Goal: Task Accomplishment & Management: Manage account settings

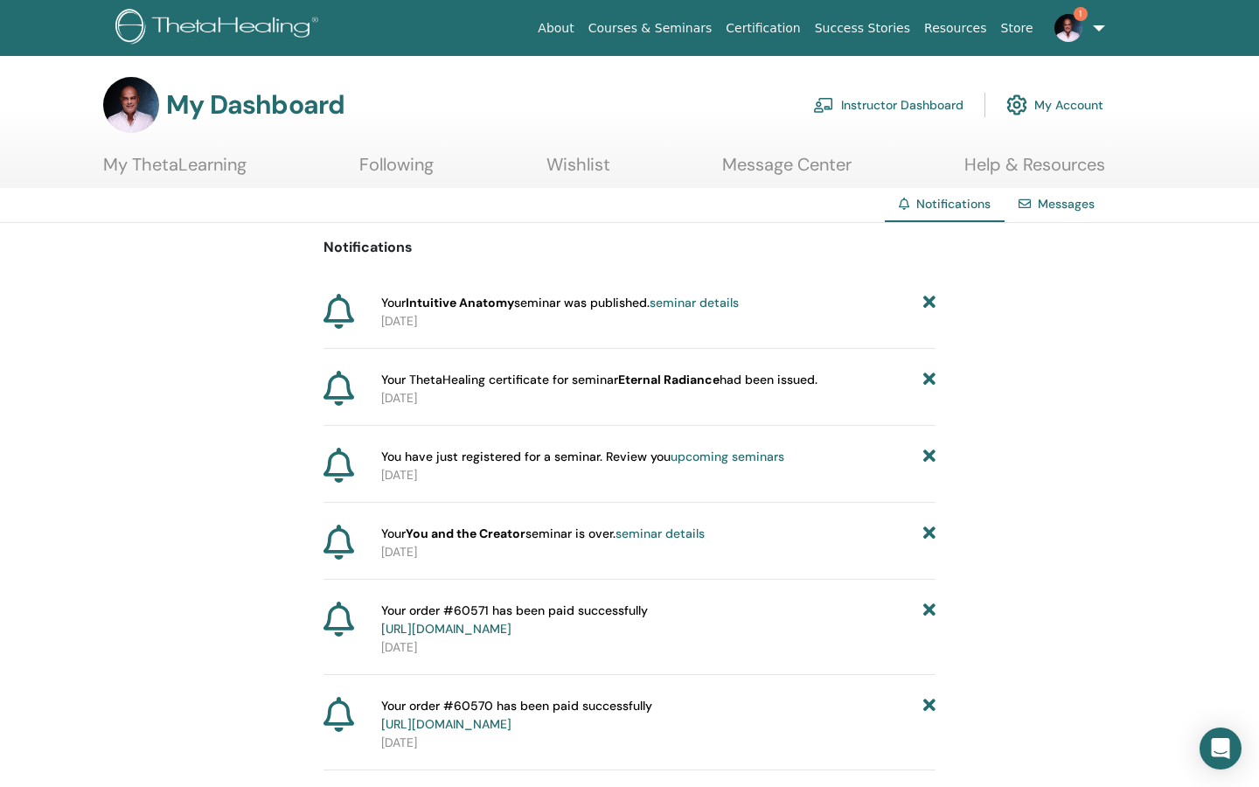
click at [918, 101] on link "Instructor Dashboard" at bounding box center [888, 105] width 150 height 38
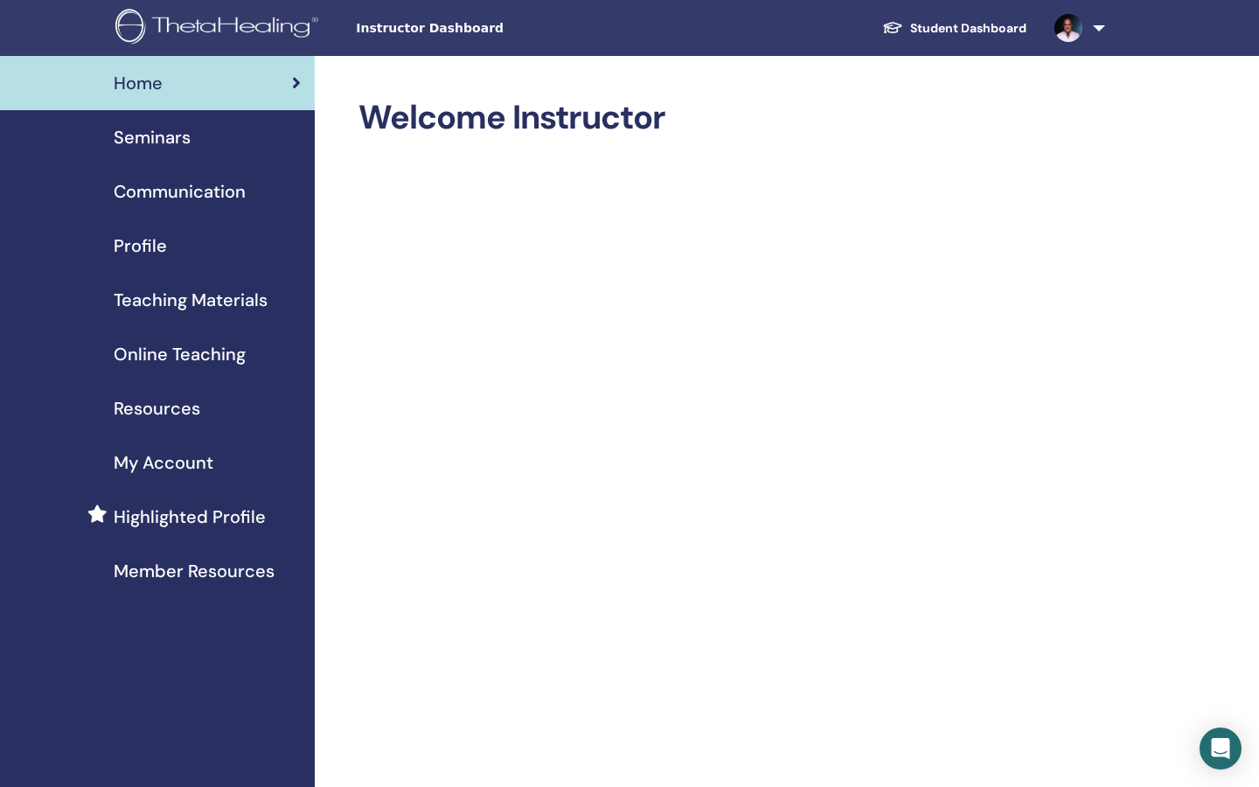
click at [165, 142] on span "Seminars" at bounding box center [152, 137] width 77 height 26
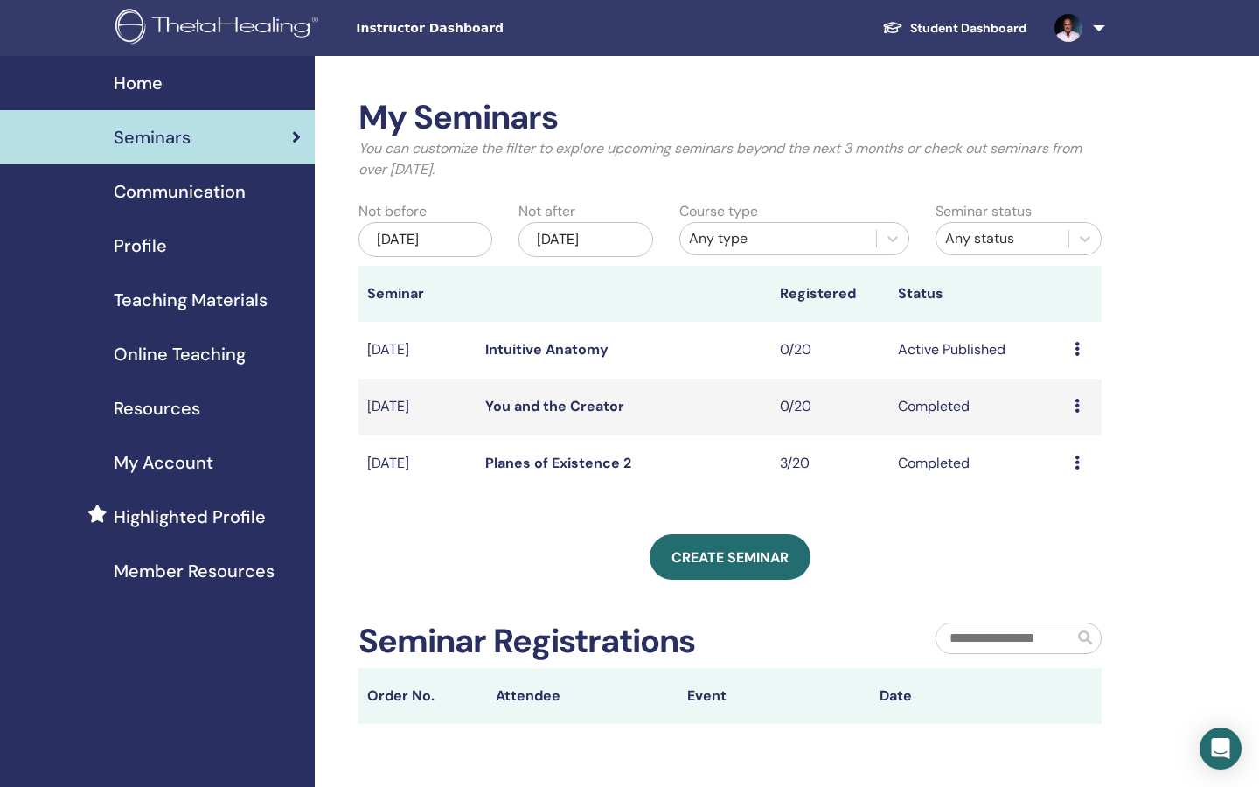
click at [1077, 461] on icon at bounding box center [1076, 462] width 5 height 14
click at [1078, 495] on link "Attendees" at bounding box center [1072, 501] width 66 height 18
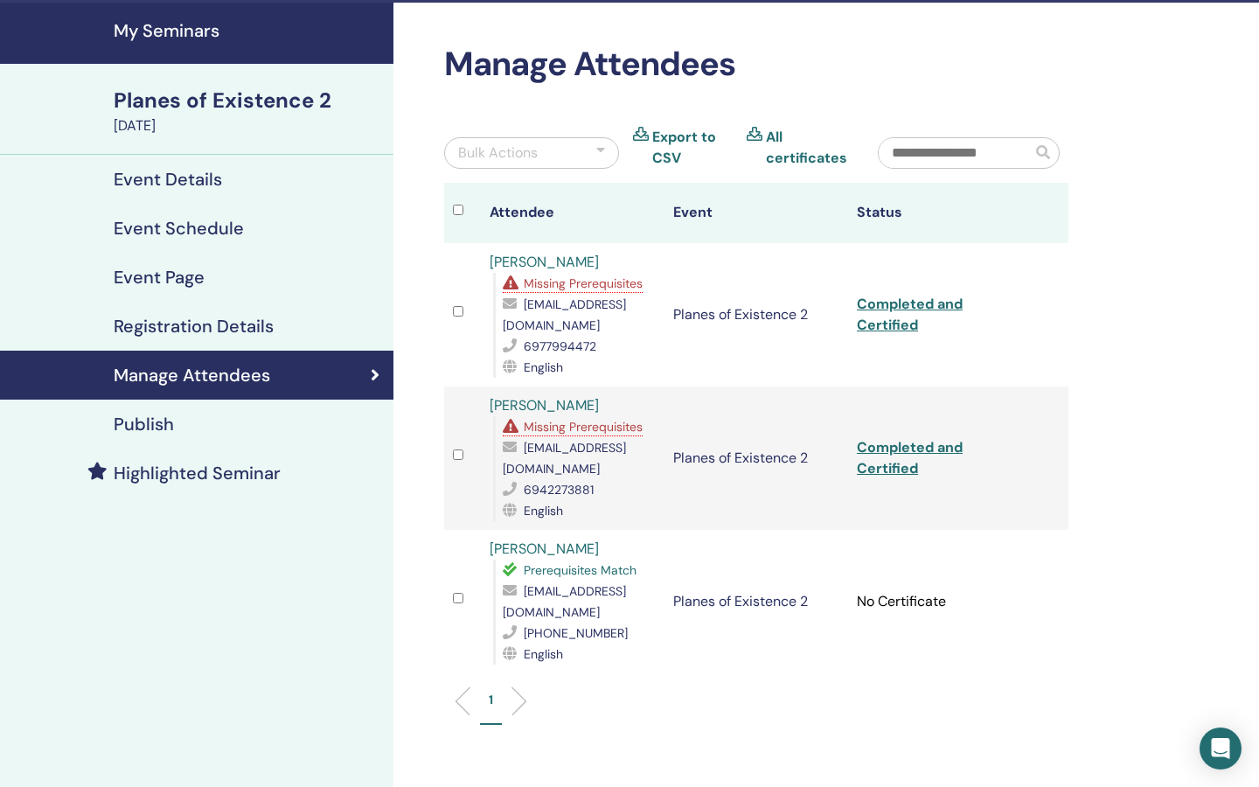
scroll to position [72, 0]
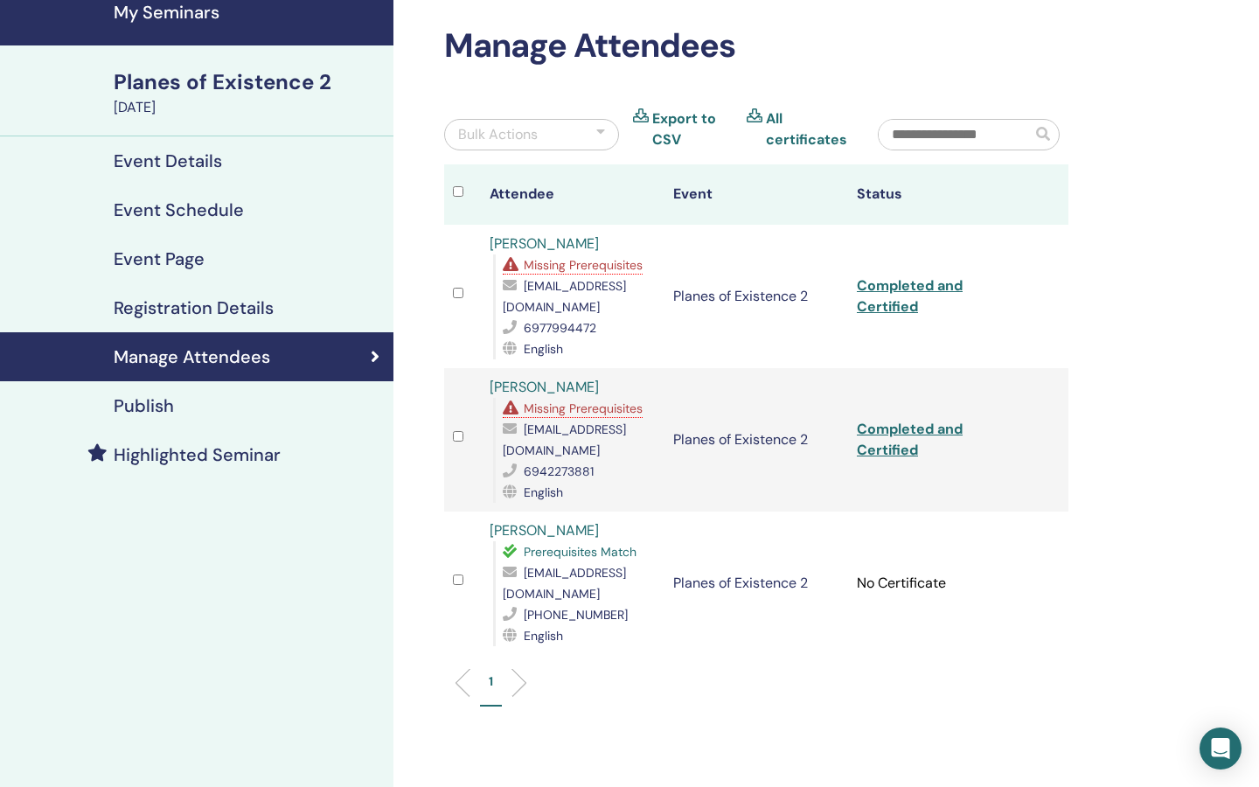
click at [220, 81] on div "Planes of Existence 2" at bounding box center [248, 82] width 269 height 30
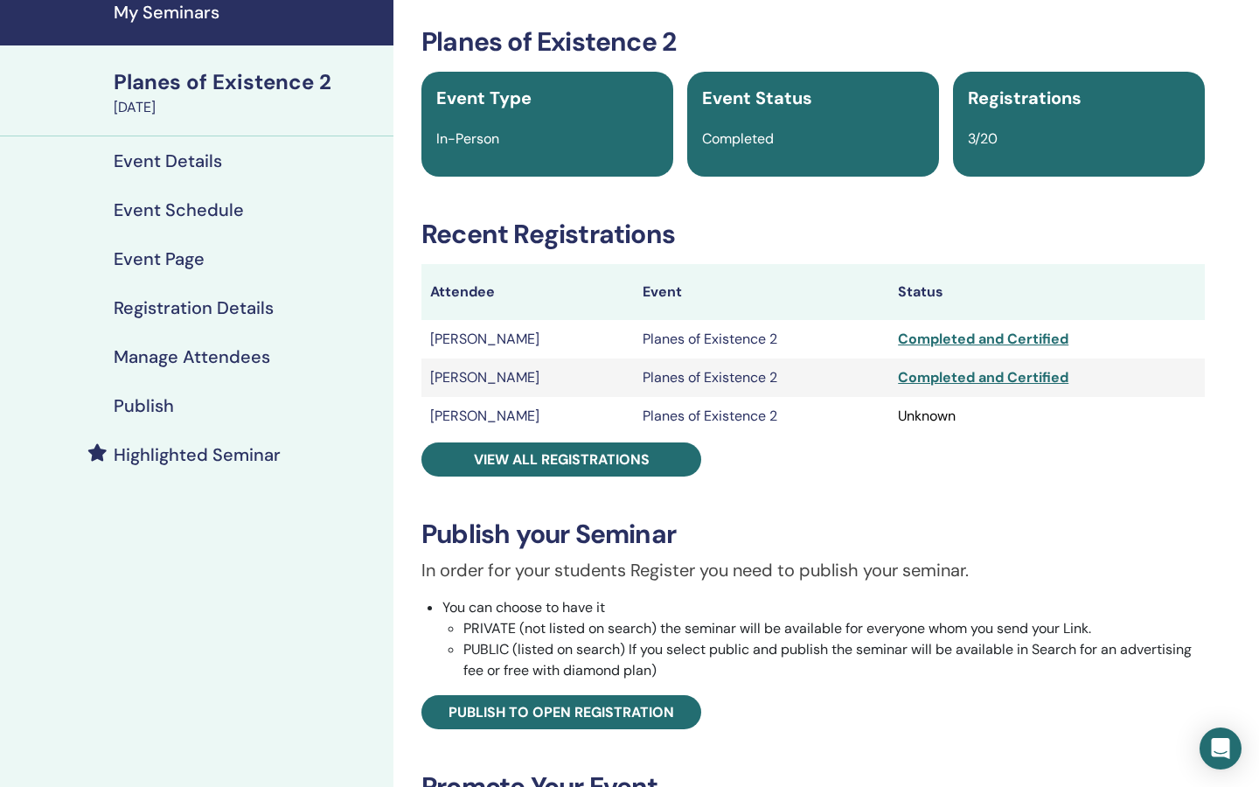
click at [179, 351] on h4 "Manage Attendees" at bounding box center [192, 356] width 156 height 21
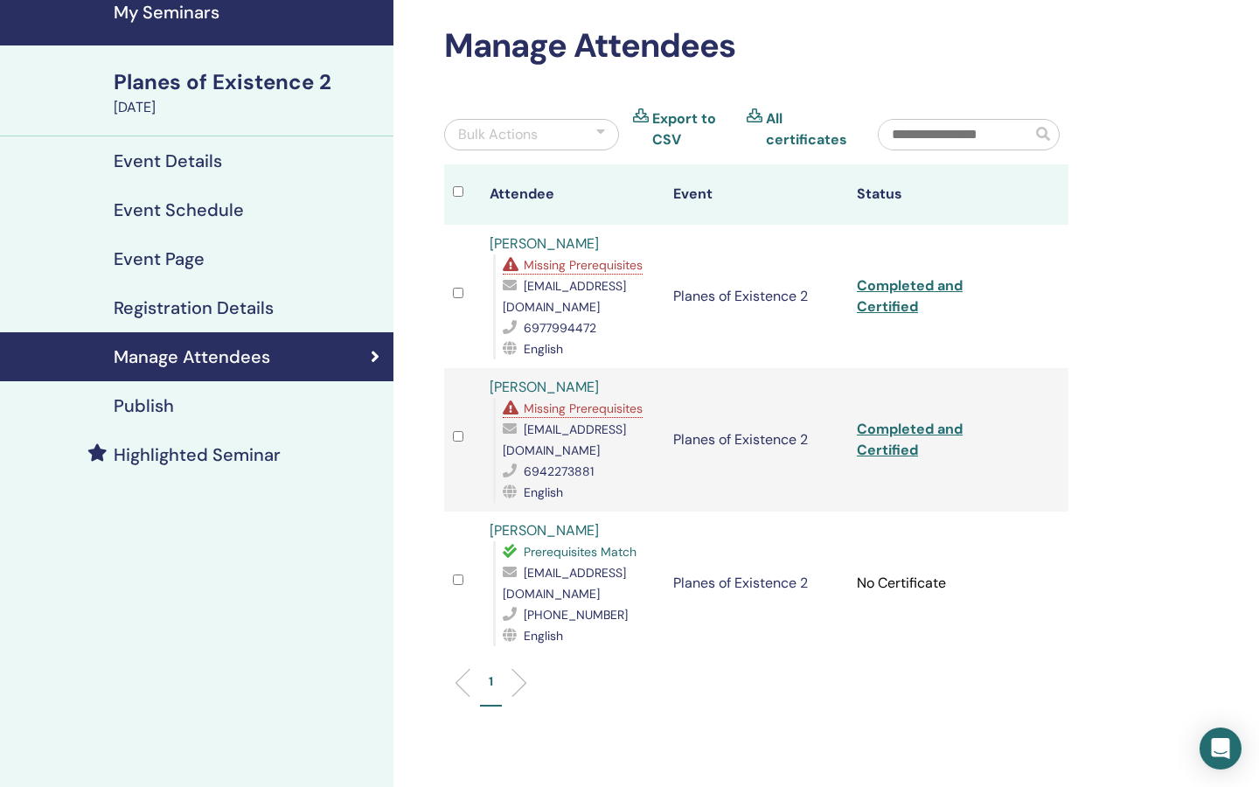
click at [600, 129] on div at bounding box center [600, 134] width 9 height 21
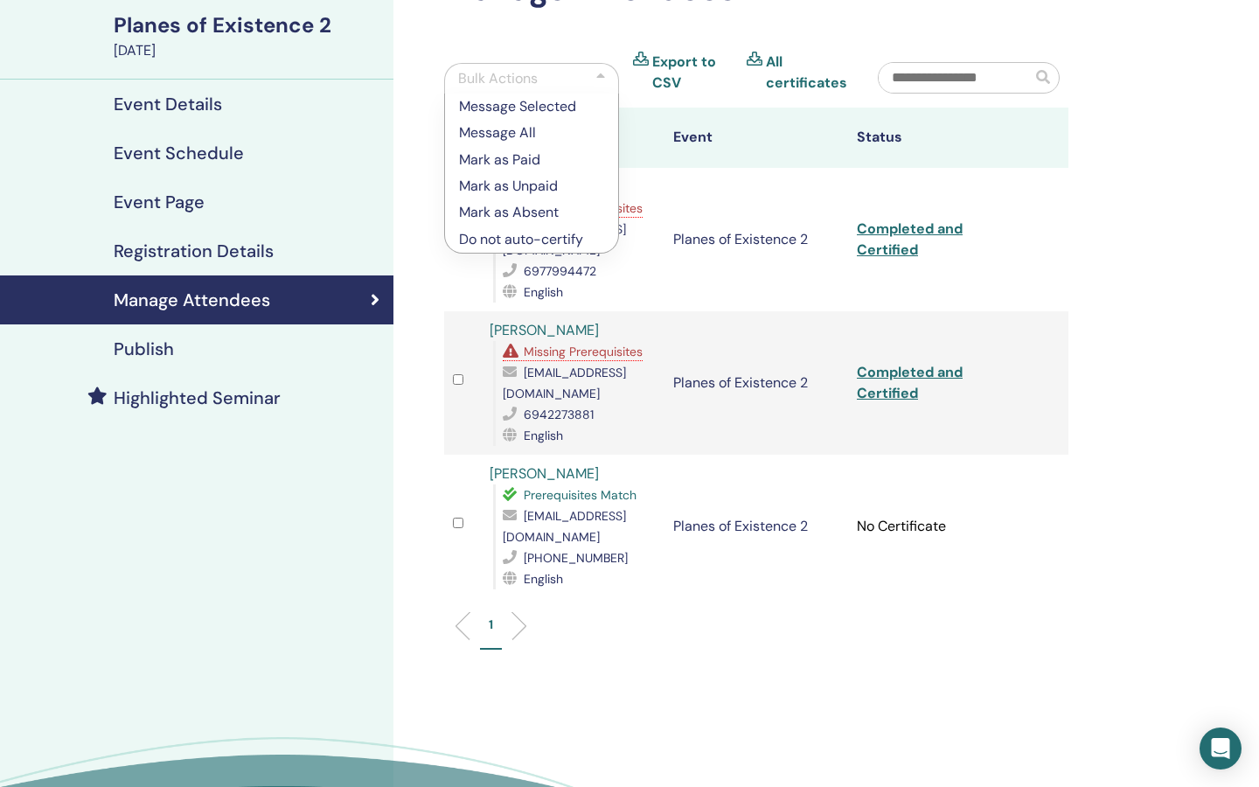
scroll to position [134, 0]
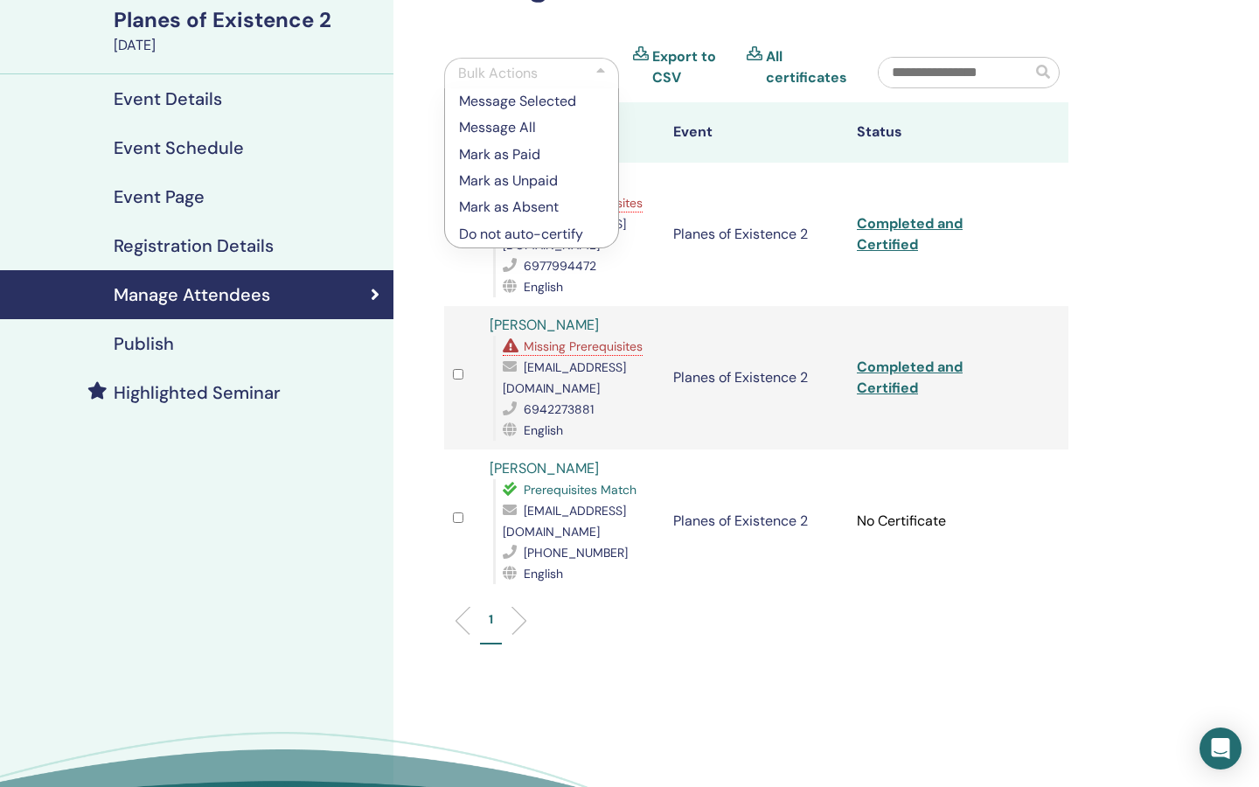
click at [535, 209] on p "Mark as Absent" at bounding box center [531, 207] width 145 height 21
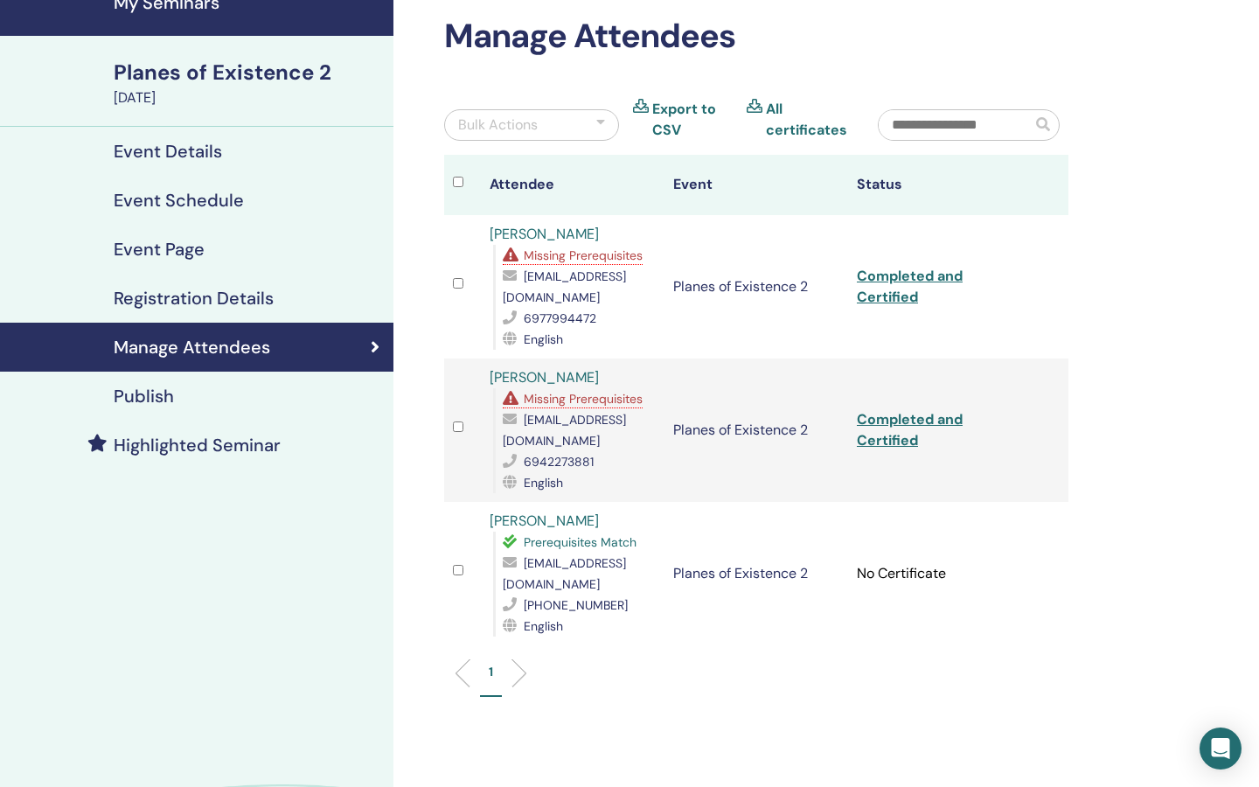
scroll to position [72, 0]
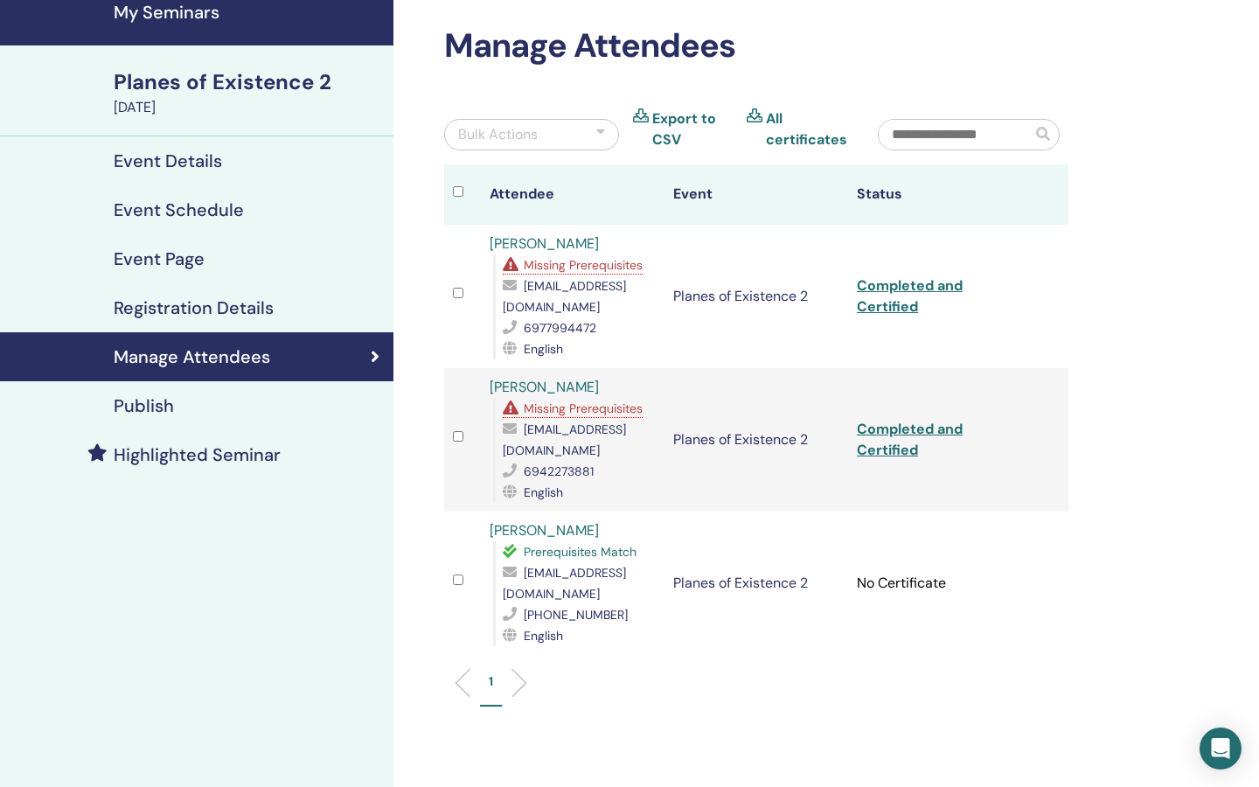
click at [201, 8] on h4 "My Seminars" at bounding box center [248, 12] width 269 height 21
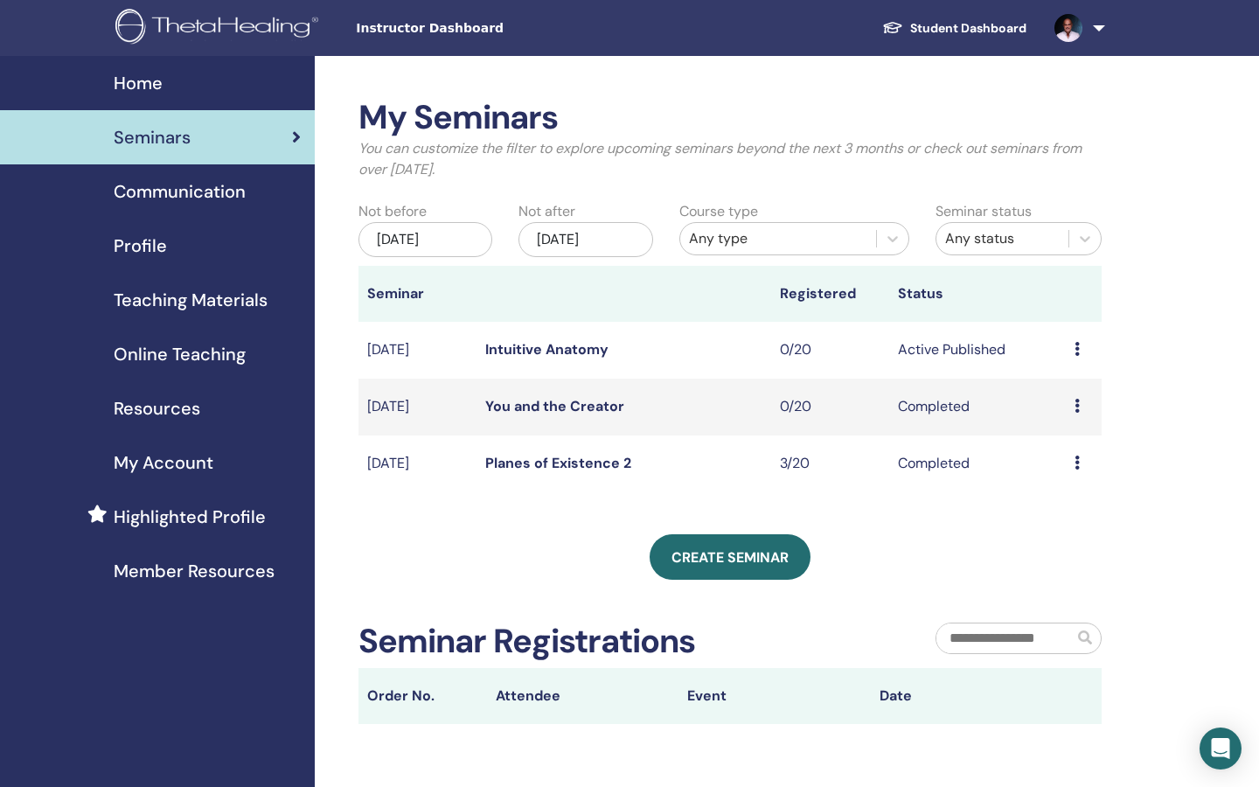
click at [539, 350] on link "Intuitive Anatomy" at bounding box center [546, 349] width 123 height 18
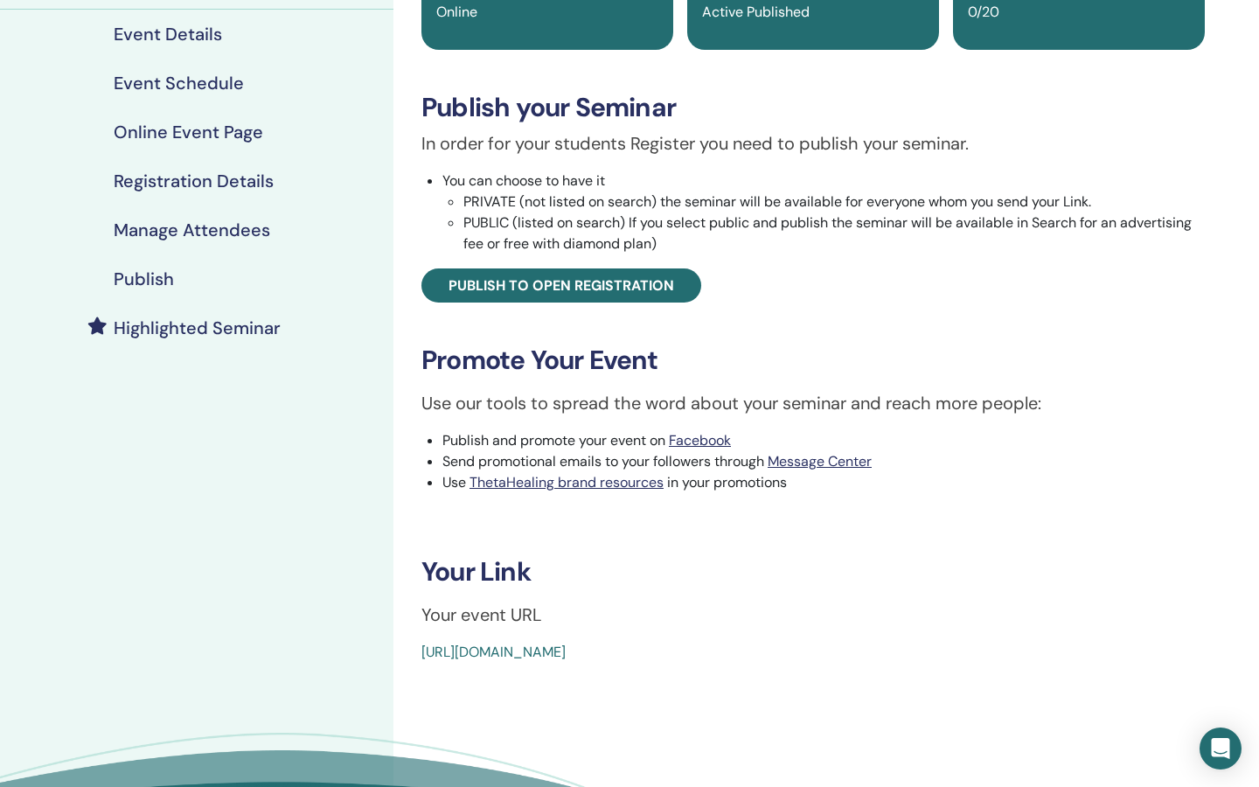
scroll to position [199, 0]
click at [566, 652] on link "[URL][DOMAIN_NAME]" at bounding box center [493, 651] width 144 height 18
